Goal: Check status: Check status

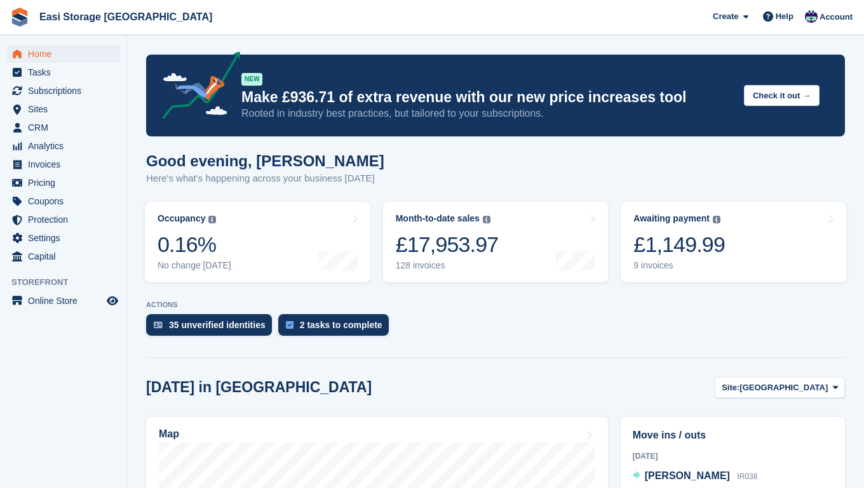
click at [48, 56] on span "Home" at bounding box center [66, 54] width 76 height 18
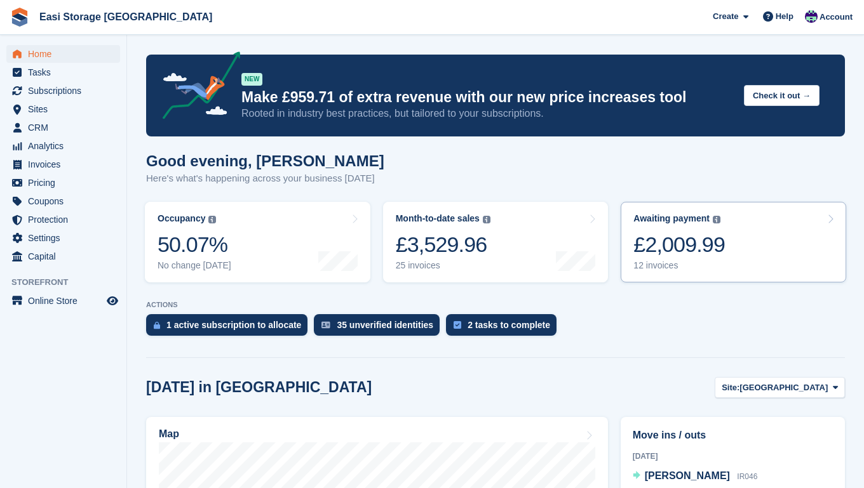
click at [705, 249] on div "£2,009.99" at bounding box center [678, 245] width 91 height 26
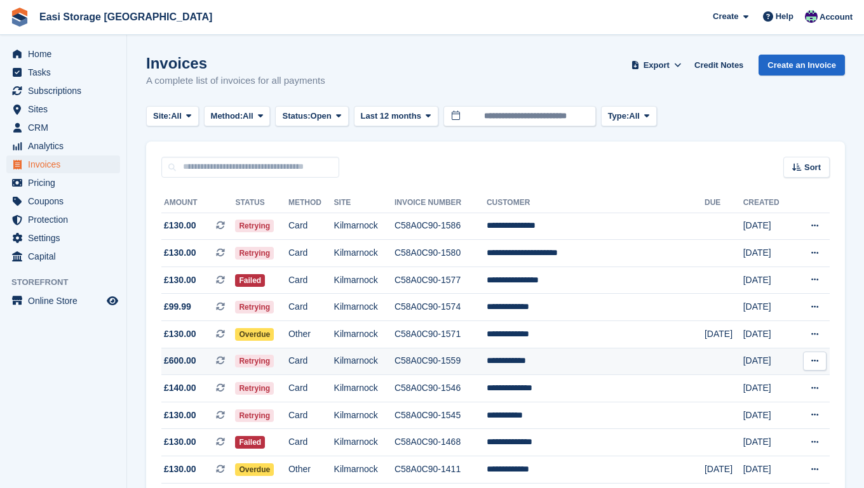
click at [211, 368] on span "£600.00 This is a recurring subscription invoice." at bounding box center [198, 360] width 74 height 13
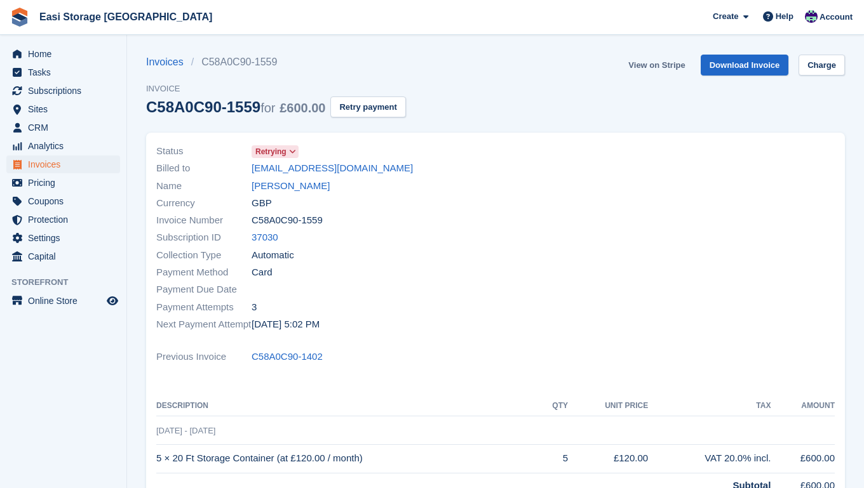
click at [643, 65] on link "View on Stripe" at bounding box center [656, 65] width 67 height 21
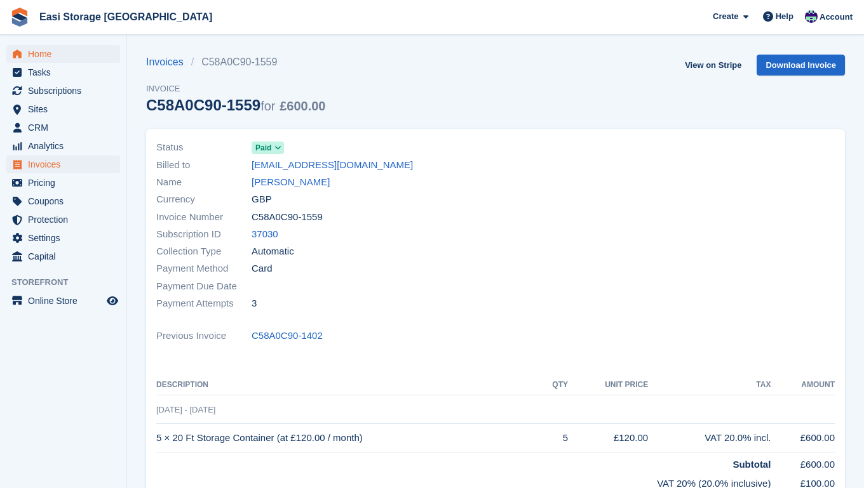
click at [44, 53] on span "Home" at bounding box center [66, 54] width 76 height 18
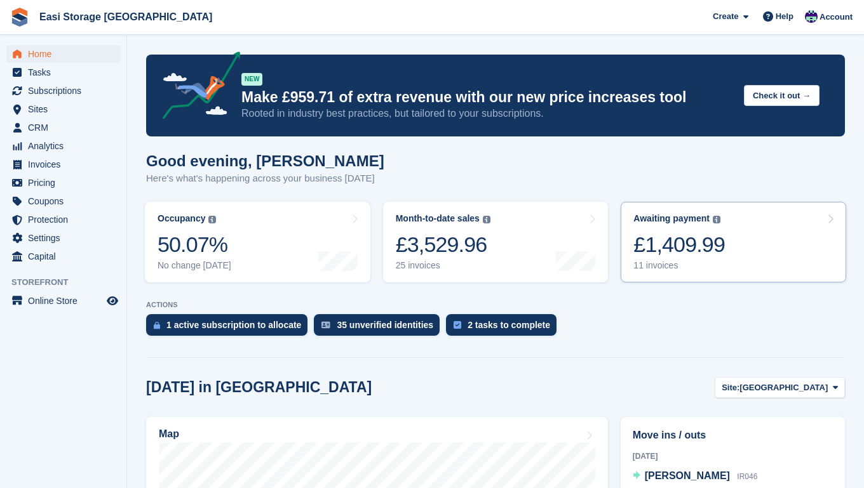
click at [749, 248] on link "Awaiting payment The total outstanding balance on all open invoices. £1,409.99 …" at bounding box center [732, 242] width 225 height 81
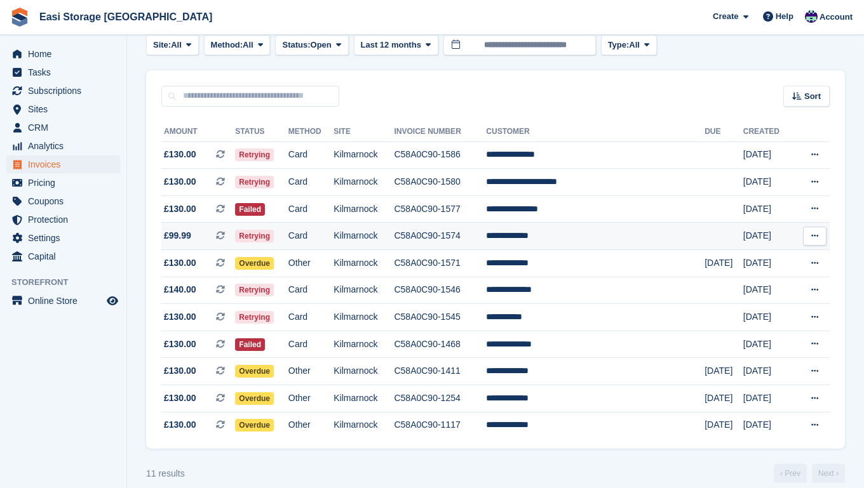
scroll to position [70, 0]
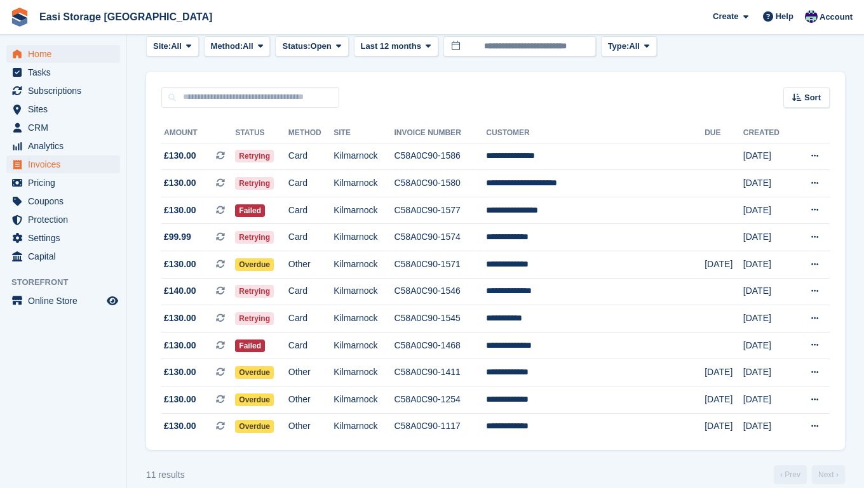
click at [36, 53] on span "Home" at bounding box center [66, 54] width 76 height 18
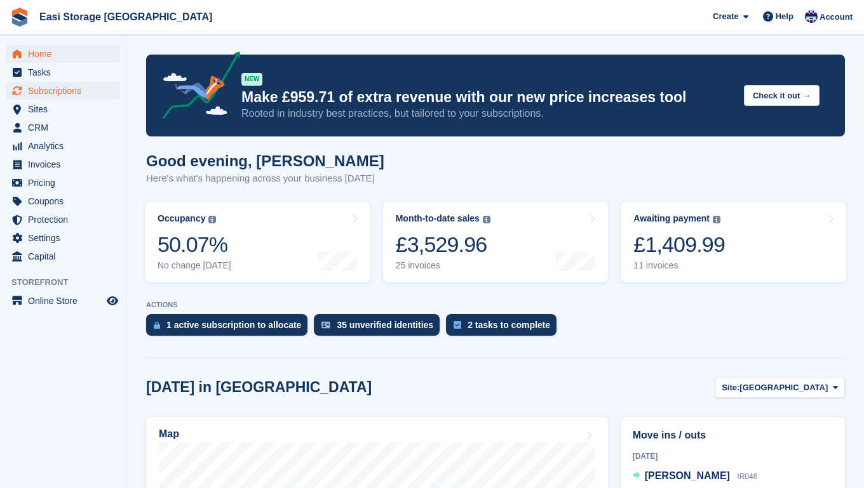
click at [47, 88] on span "Subscriptions" at bounding box center [66, 91] width 76 height 18
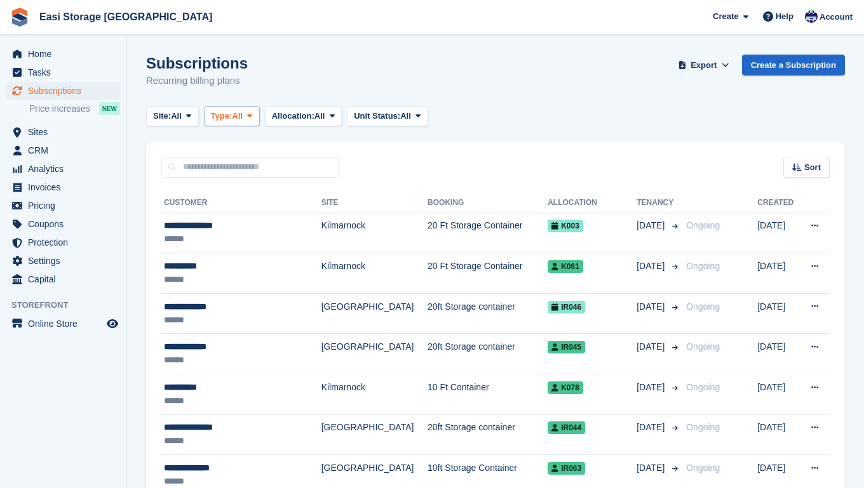
click at [252, 116] on icon at bounding box center [249, 116] width 5 height 8
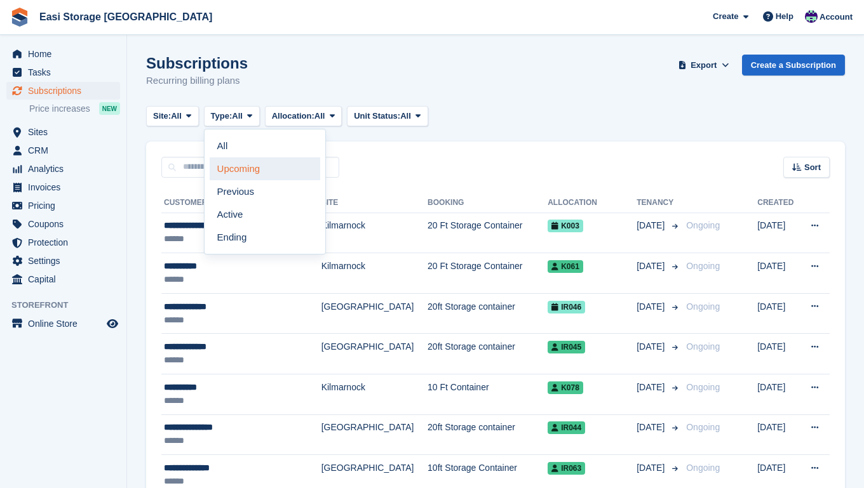
click at [242, 168] on link "Upcoming" at bounding box center [265, 168] width 110 height 23
